Goal: Task Accomplishment & Management: Manage account settings

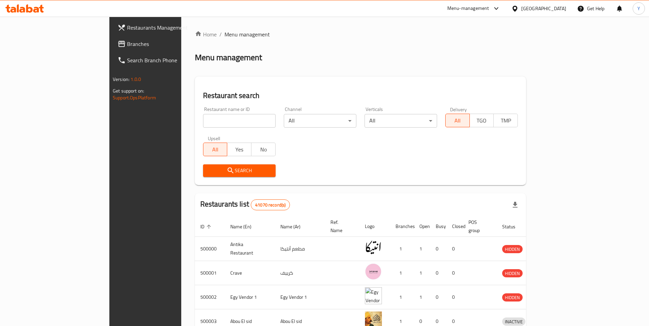
click at [203, 126] on input "search" at bounding box center [239, 121] width 73 height 14
paste input "682091"
type input "682091"
click button "Search" at bounding box center [239, 171] width 73 height 13
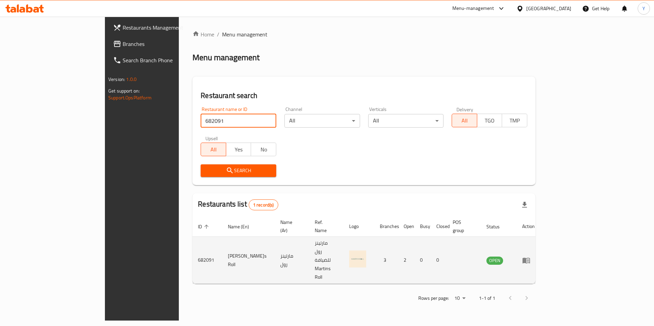
click at [530, 256] on icon "enhanced table" at bounding box center [526, 260] width 8 height 8
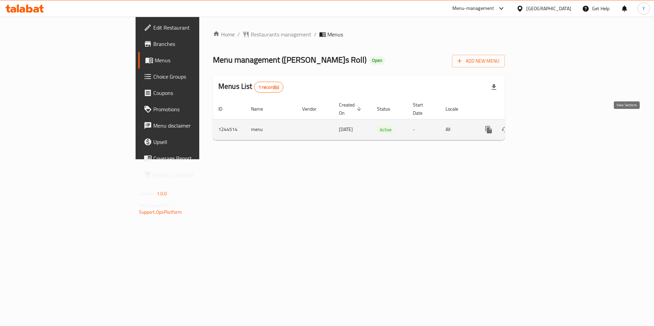
click at [541, 127] on icon "enhanced table" at bounding box center [538, 130] width 6 height 6
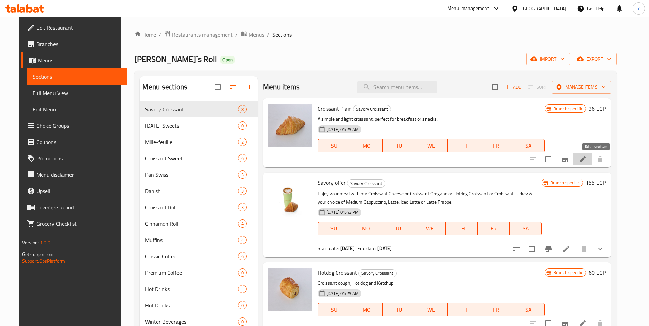
click at [585, 160] on icon at bounding box center [582, 159] width 6 height 6
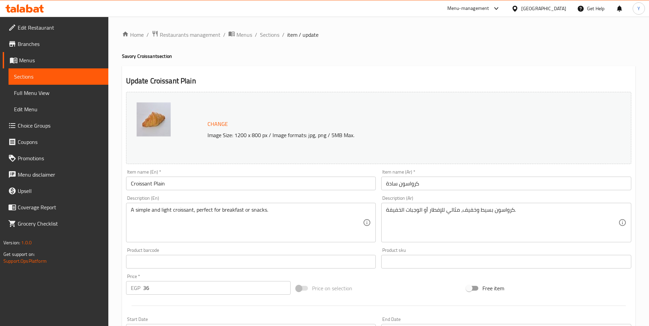
click at [188, 78] on h2 "Update Croissant Plain" at bounding box center [378, 81] width 505 height 10
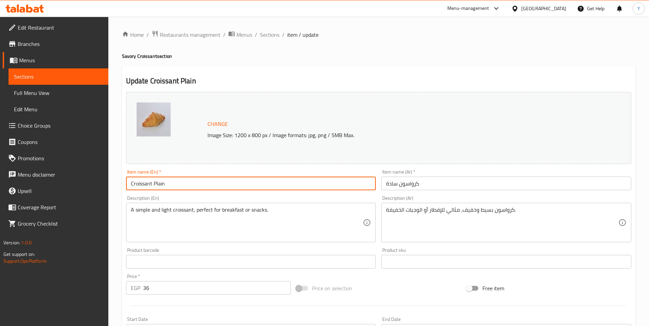
click at [216, 184] on input "Croissant Plain" at bounding box center [251, 184] width 250 height 14
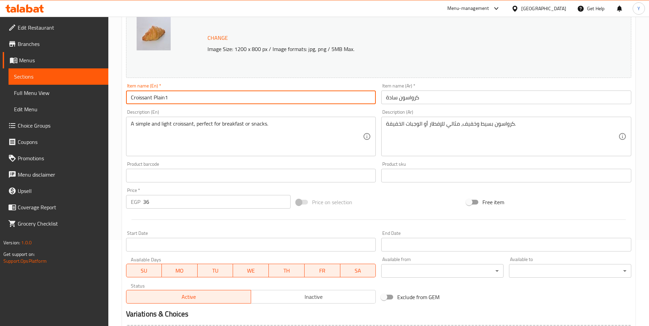
scroll to position [165, 0]
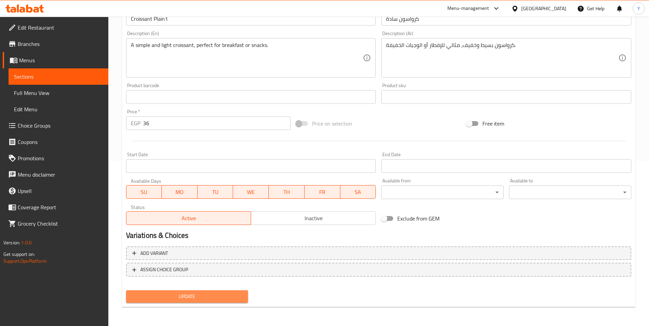
click at [228, 296] on span "Update" at bounding box center [186, 297] width 111 height 9
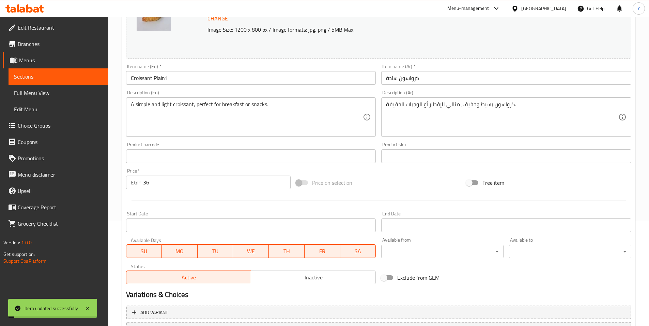
scroll to position [0, 0]
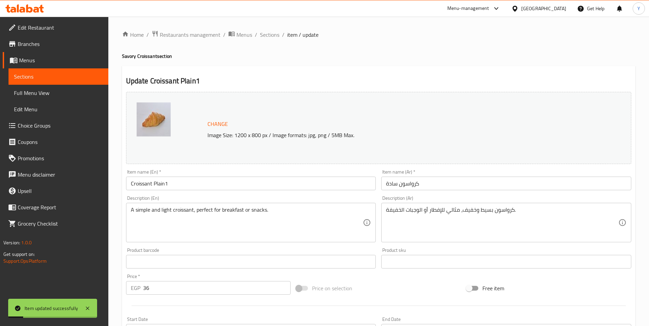
click at [191, 192] on div "Item name (En)   * Croissant Plain1 Item name (En) *" at bounding box center [250, 180] width 255 height 26
click at [191, 185] on input "Croissant Plain1" at bounding box center [251, 184] width 250 height 14
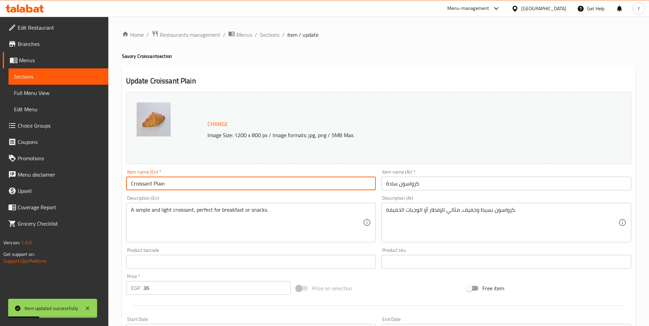
scroll to position [165, 0]
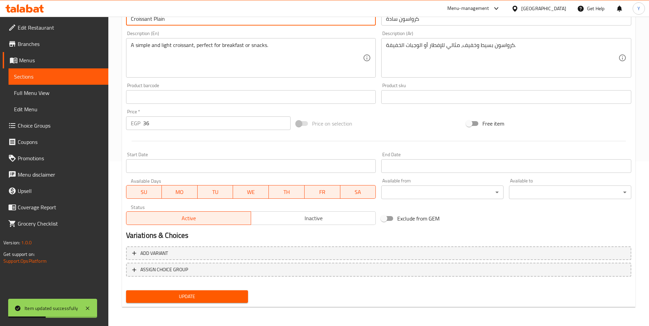
type input "Croissant Plain"
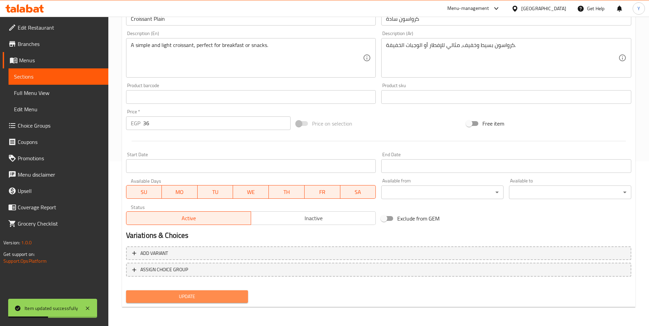
click at [177, 296] on span "Update" at bounding box center [186, 297] width 111 height 9
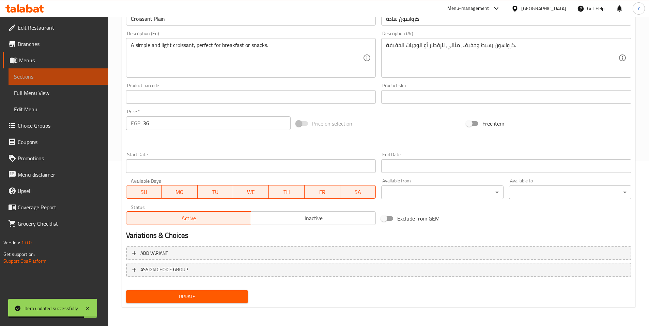
click at [20, 80] on span "Sections" at bounding box center [58, 77] width 89 height 8
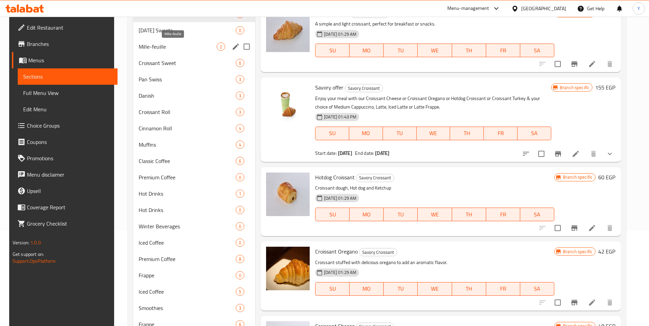
click at [152, 49] on span "Mille-feuille" at bounding box center [178, 47] width 78 height 8
